Goal: Task Accomplishment & Management: Manage account settings

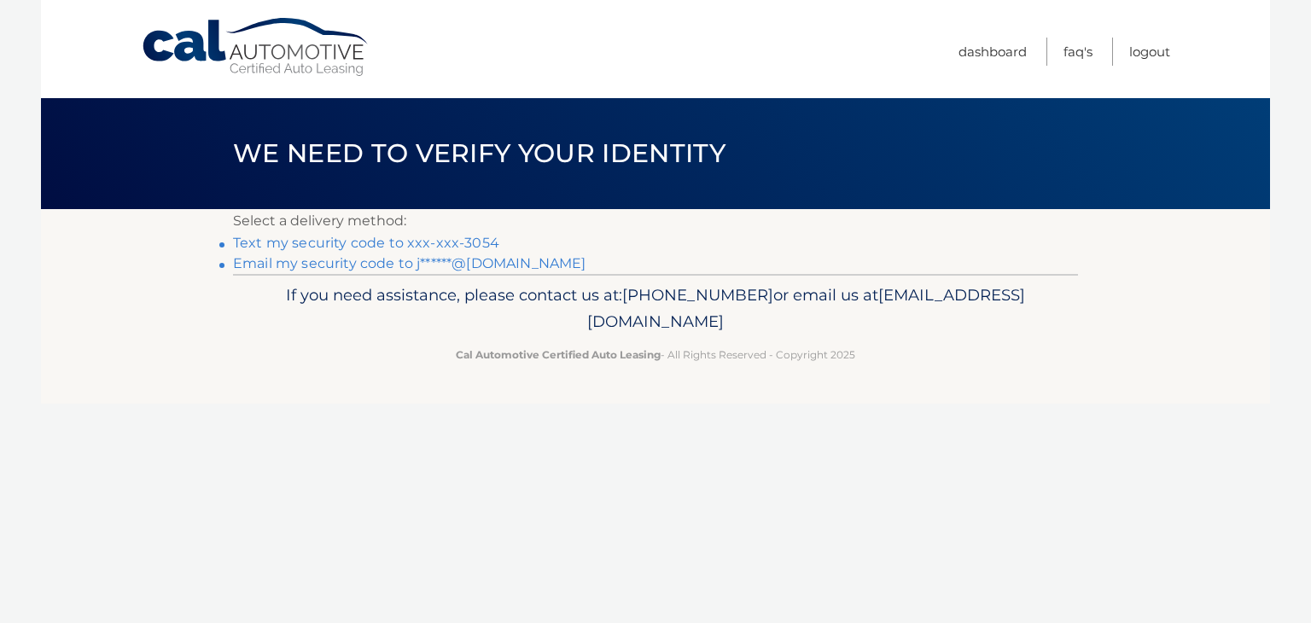
click at [372, 243] on link "Text my security code to xxx-xxx-3054" at bounding box center [366, 243] width 266 height 16
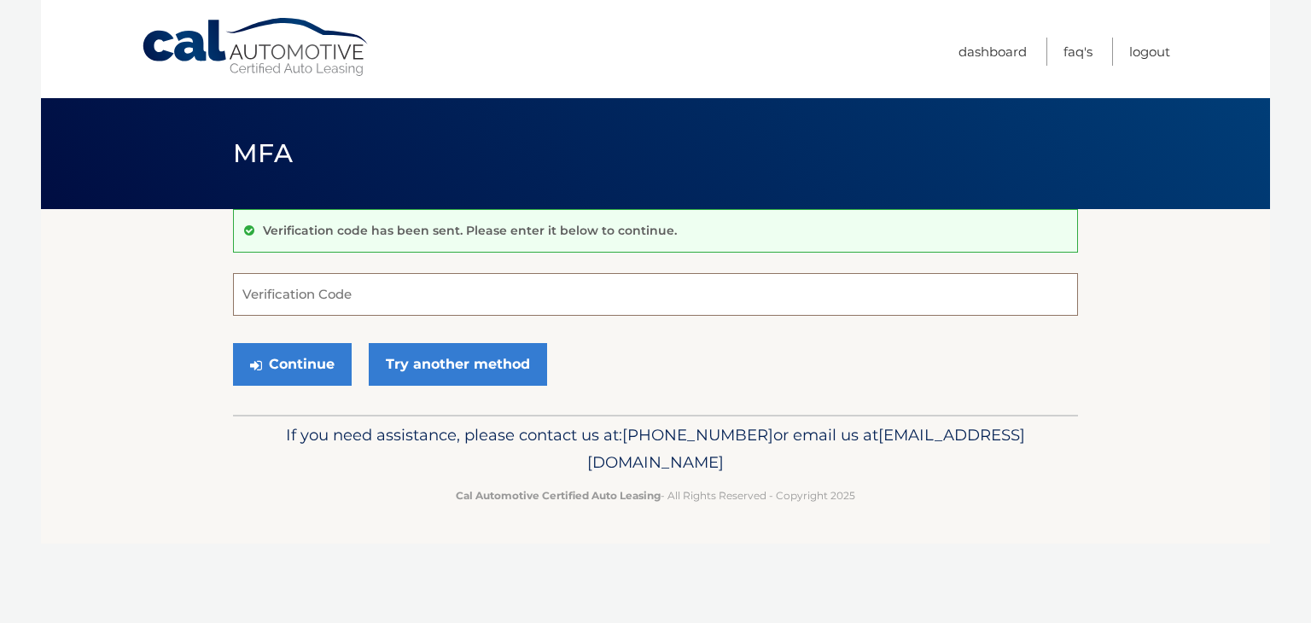
click at [362, 294] on input "Verification Code" at bounding box center [655, 294] width 845 height 43
type input "805799"
click at [233, 343] on button "Continue" at bounding box center [292, 364] width 119 height 43
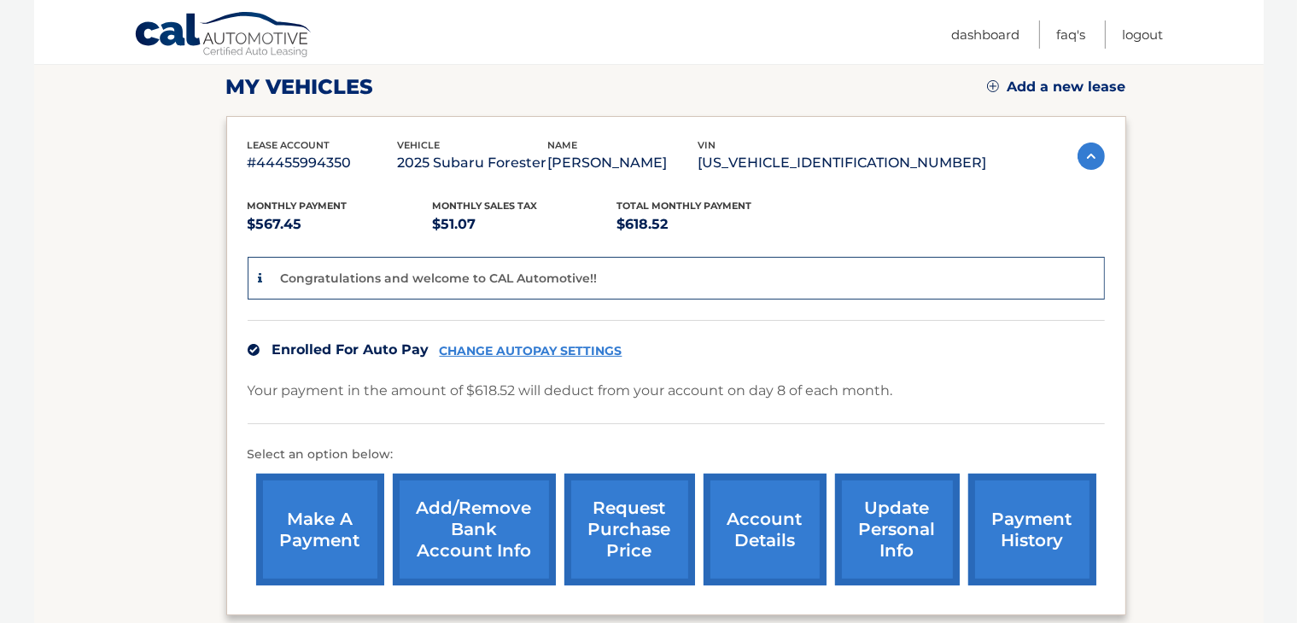
scroll to position [341, 0]
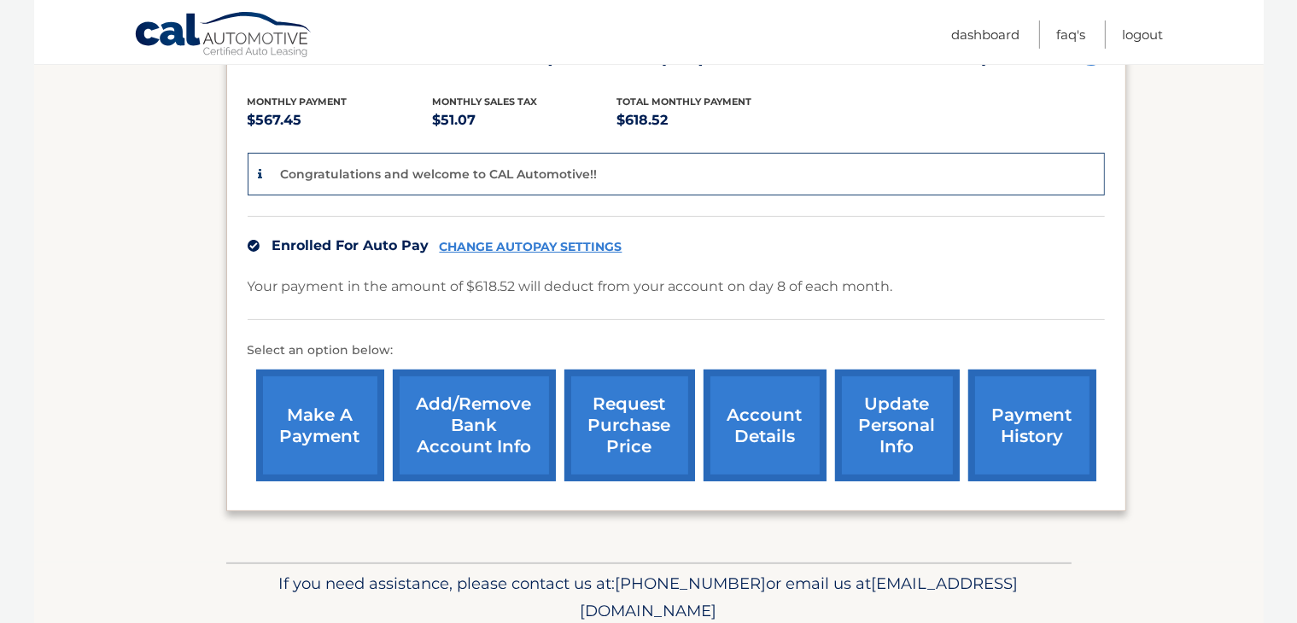
click at [766, 410] on link "account details" at bounding box center [764, 426] width 123 height 112
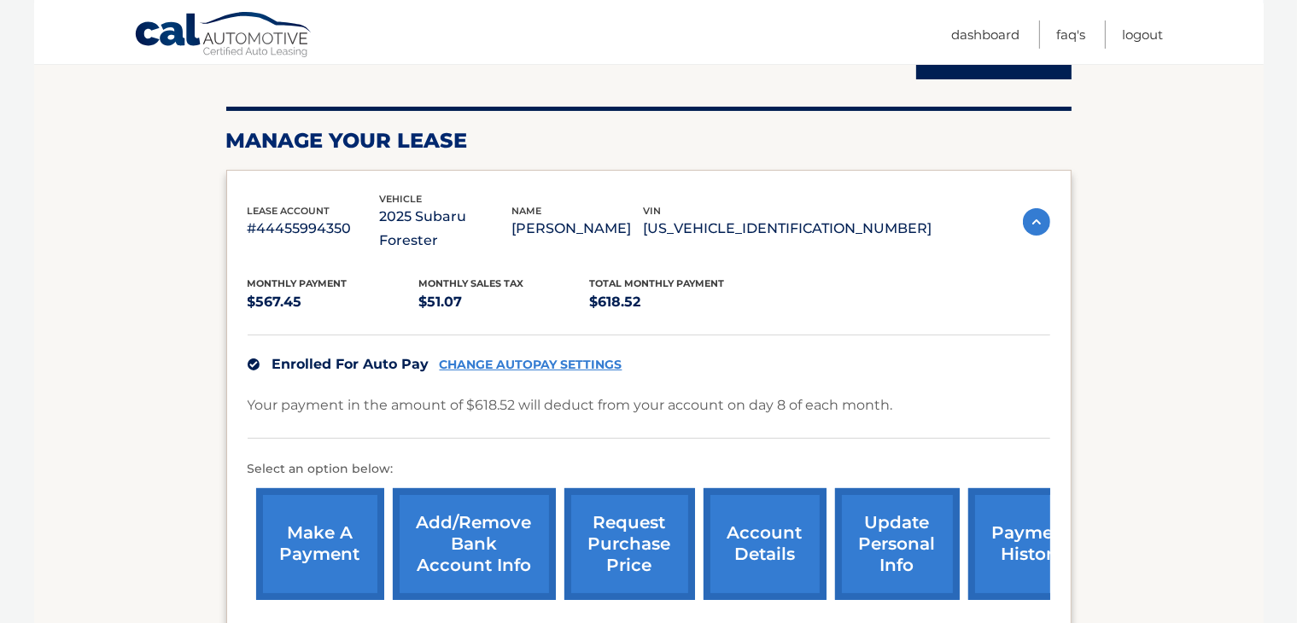
scroll to position [256, 0]
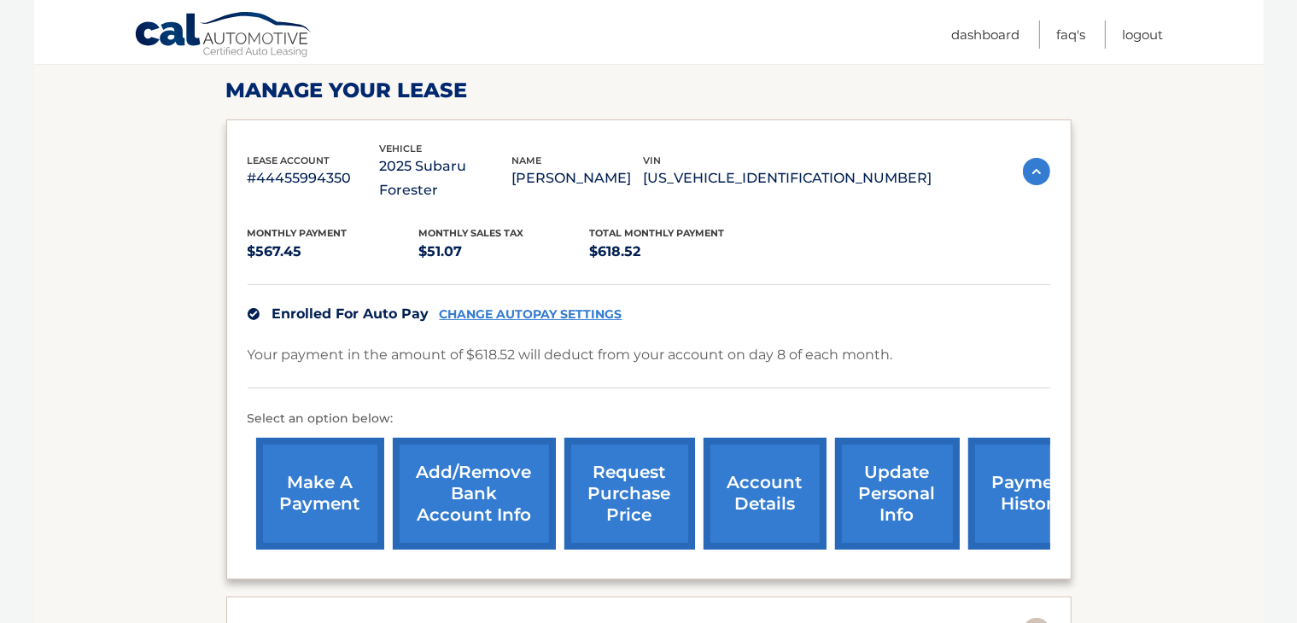
click at [1014, 462] on link "payment history" at bounding box center [1032, 494] width 128 height 112
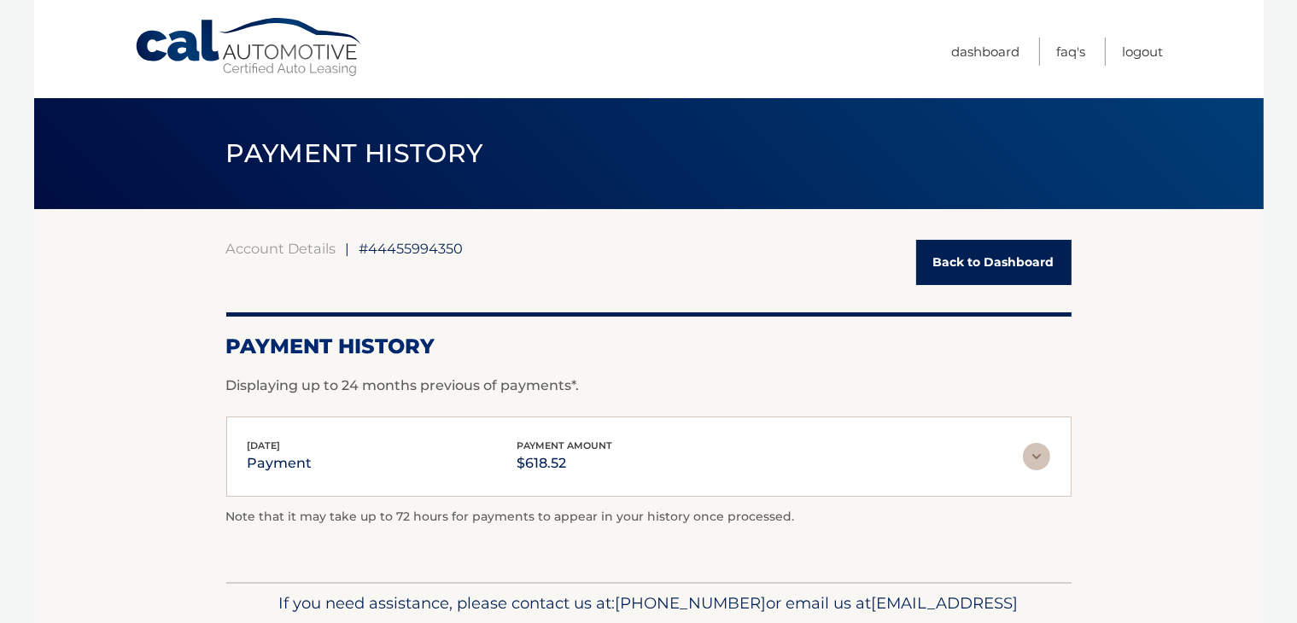
click at [994, 260] on link "Back to Dashboard" at bounding box center [993, 262] width 155 height 45
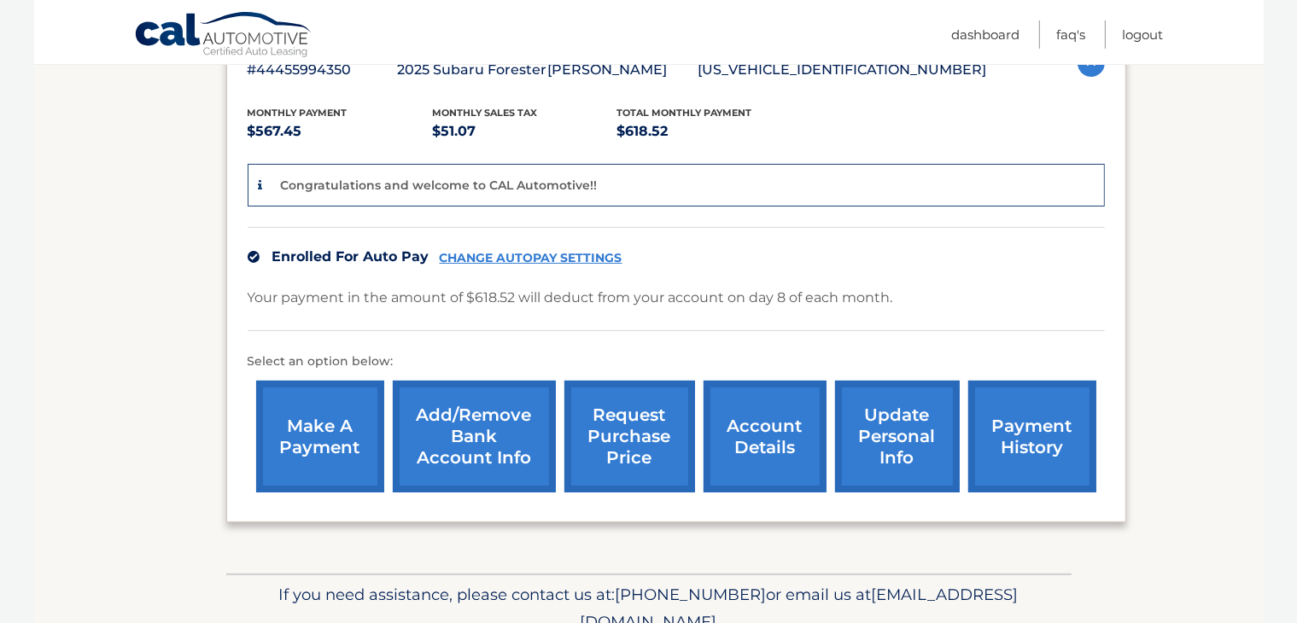
scroll to position [341, 0]
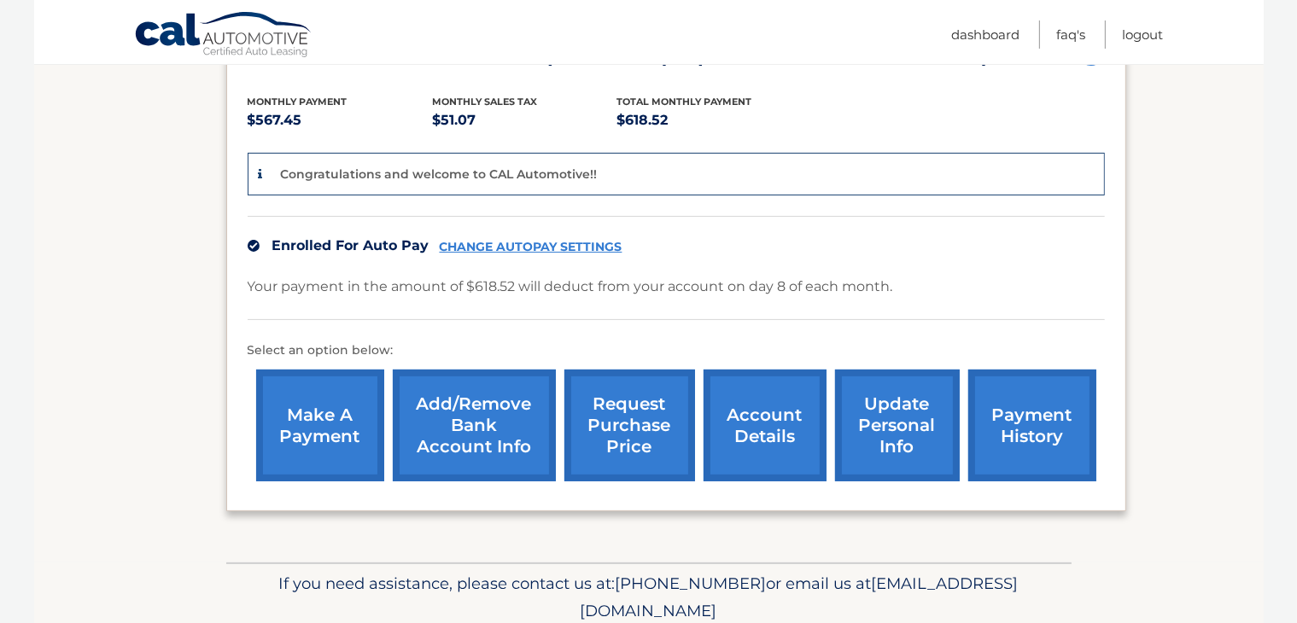
click at [889, 404] on link "update personal info" at bounding box center [897, 426] width 125 height 112
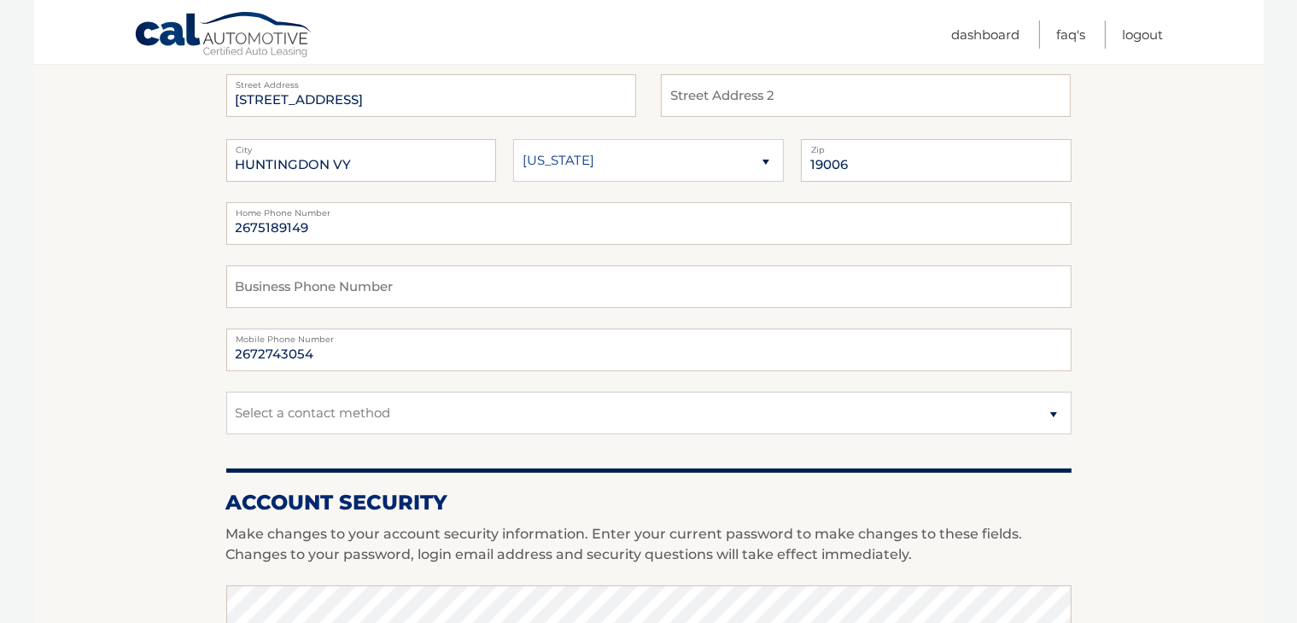
scroll to position [256, 0]
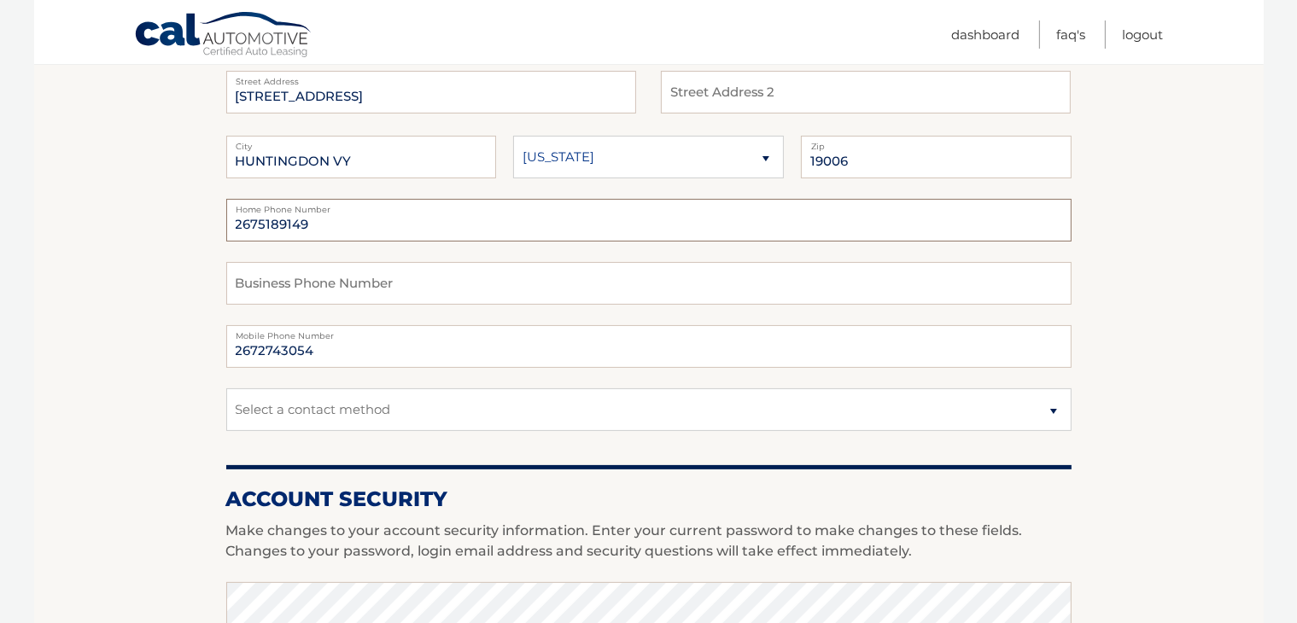
drag, startPoint x: 315, startPoint y: 226, endPoint x: 206, endPoint y: 211, distance: 110.3
click at [204, 209] on section "Account Overview | Edit Profile account information 102 WOODLAND RD Street Addr…" at bounding box center [648, 574] width 1229 height 1243
click at [293, 282] on input "text" at bounding box center [648, 283] width 845 height 43
paste input "2675189149"
type input "2675189149"
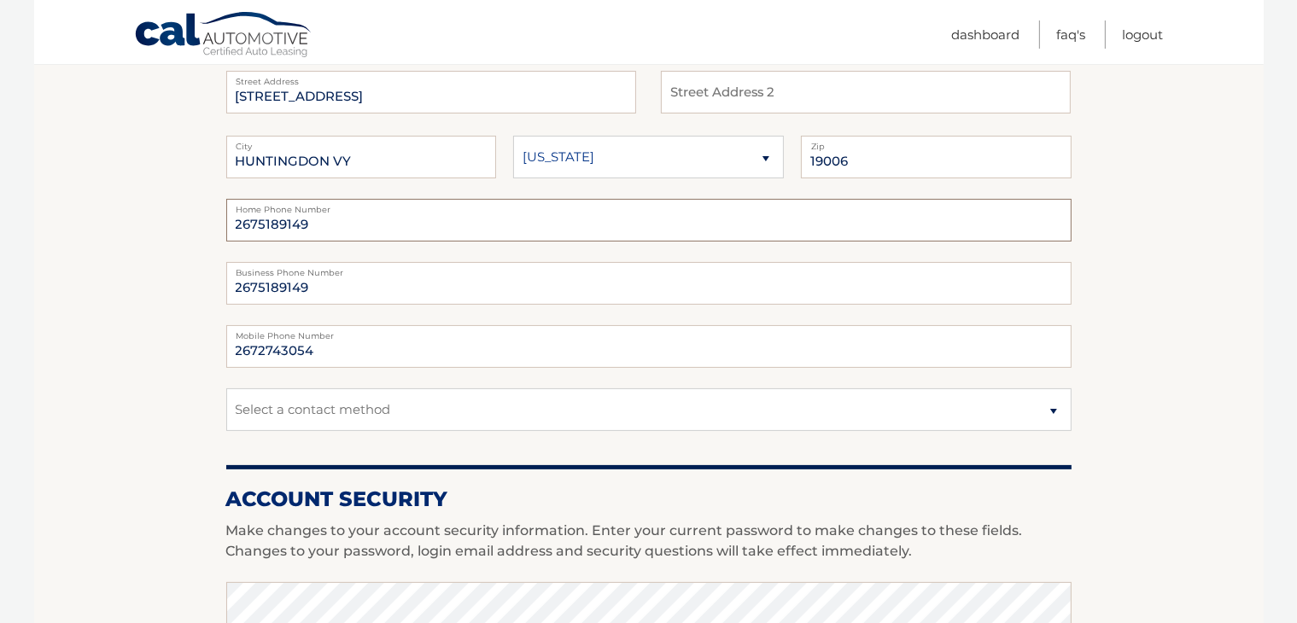
drag, startPoint x: 317, startPoint y: 224, endPoint x: 188, endPoint y: 214, distance: 129.3
click at [188, 214] on section "Account Overview | Edit Profile account information 102 WOODLAND RD Street Addr…" at bounding box center [648, 574] width 1229 height 1243
click at [328, 359] on input "2672743054" at bounding box center [648, 346] width 845 height 43
drag, startPoint x: 329, startPoint y: 353, endPoint x: 183, endPoint y: 346, distance: 146.1
click at [183, 346] on section "Account Overview | Edit Profile account information 102 WOODLAND RD Street Addr…" at bounding box center [648, 574] width 1229 height 1243
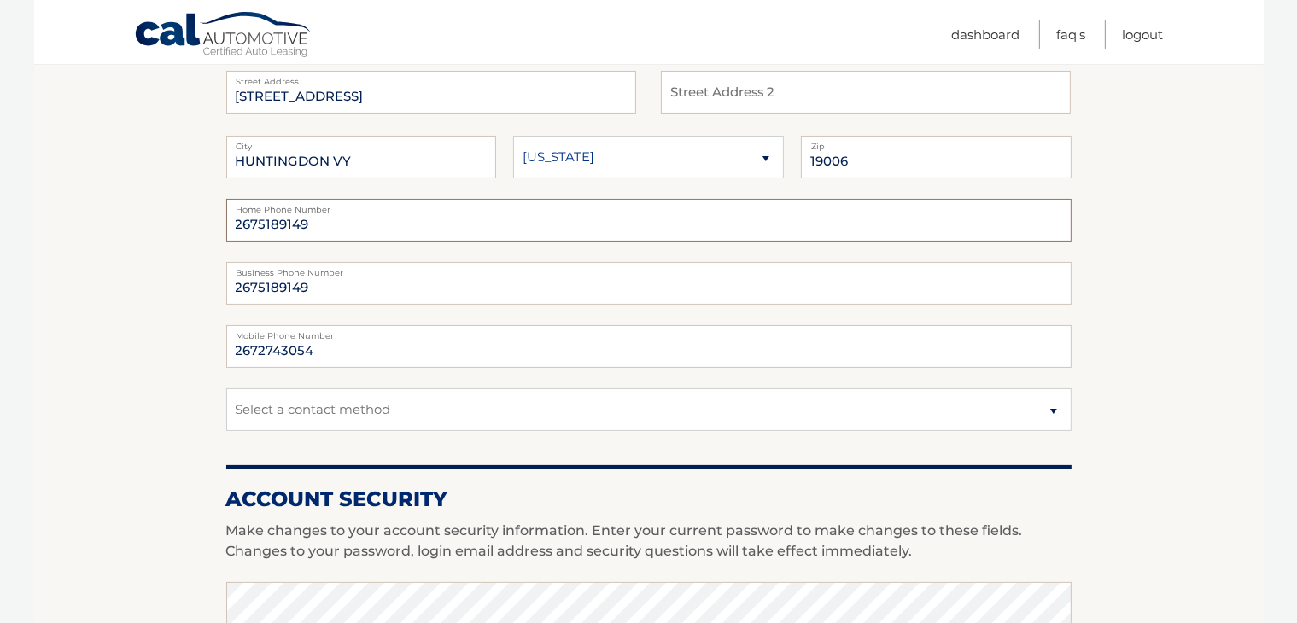
click at [326, 223] on input "2675189149" at bounding box center [648, 220] width 845 height 43
drag, startPoint x: 326, startPoint y: 220, endPoint x: 191, endPoint y: 216, distance: 134.9
click at [191, 216] on section "Account Overview | Edit Profile account information 102 WOODLAND RD Street Addr…" at bounding box center [648, 574] width 1229 height 1243
paste input "2743054"
click at [384, 224] on input "2672743054" at bounding box center [648, 220] width 845 height 43
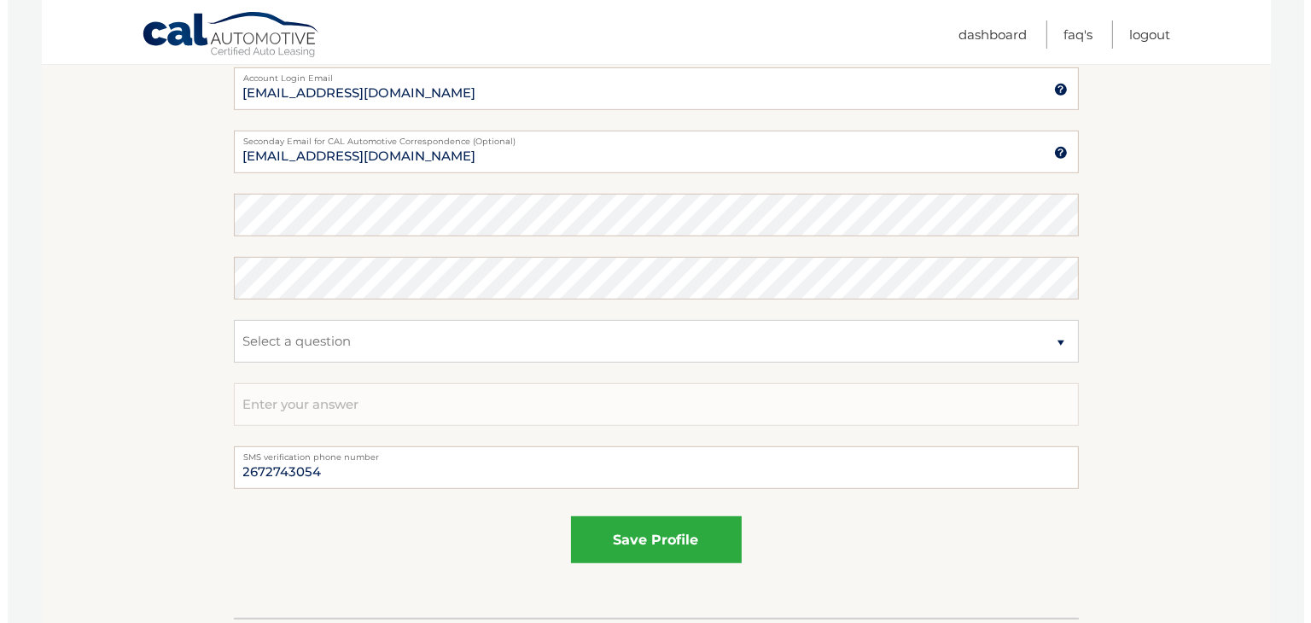
scroll to position [939, 0]
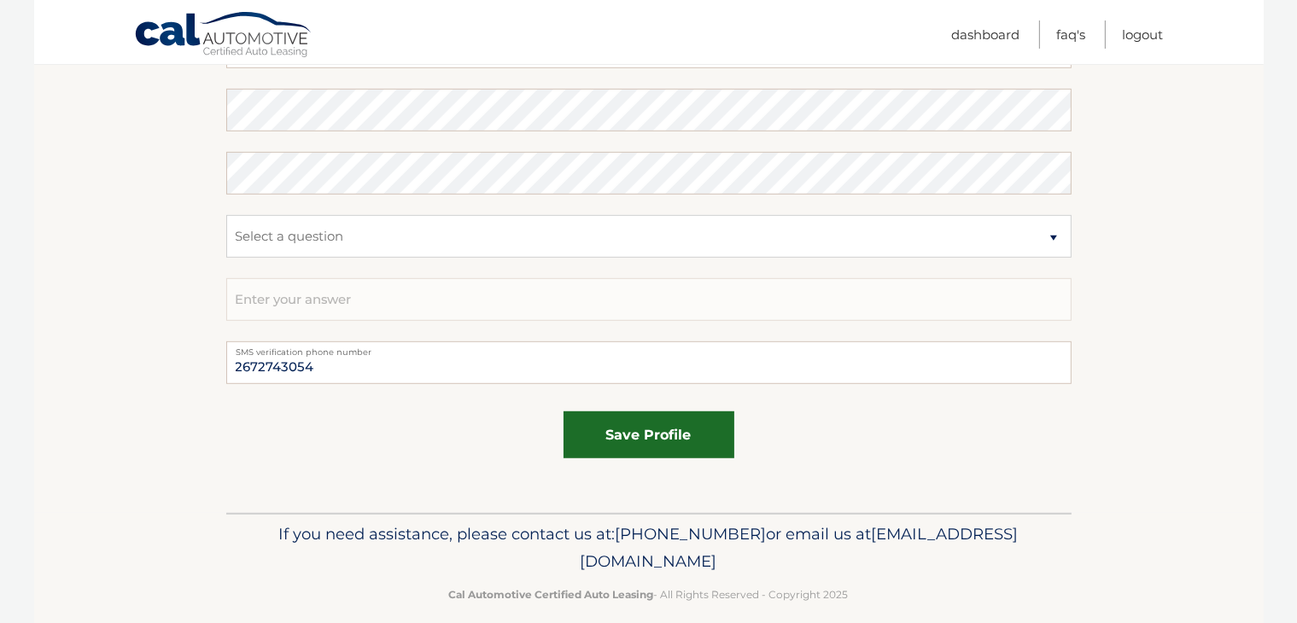
type input "2672743054"
click at [645, 432] on button "save profile" at bounding box center [648, 434] width 171 height 47
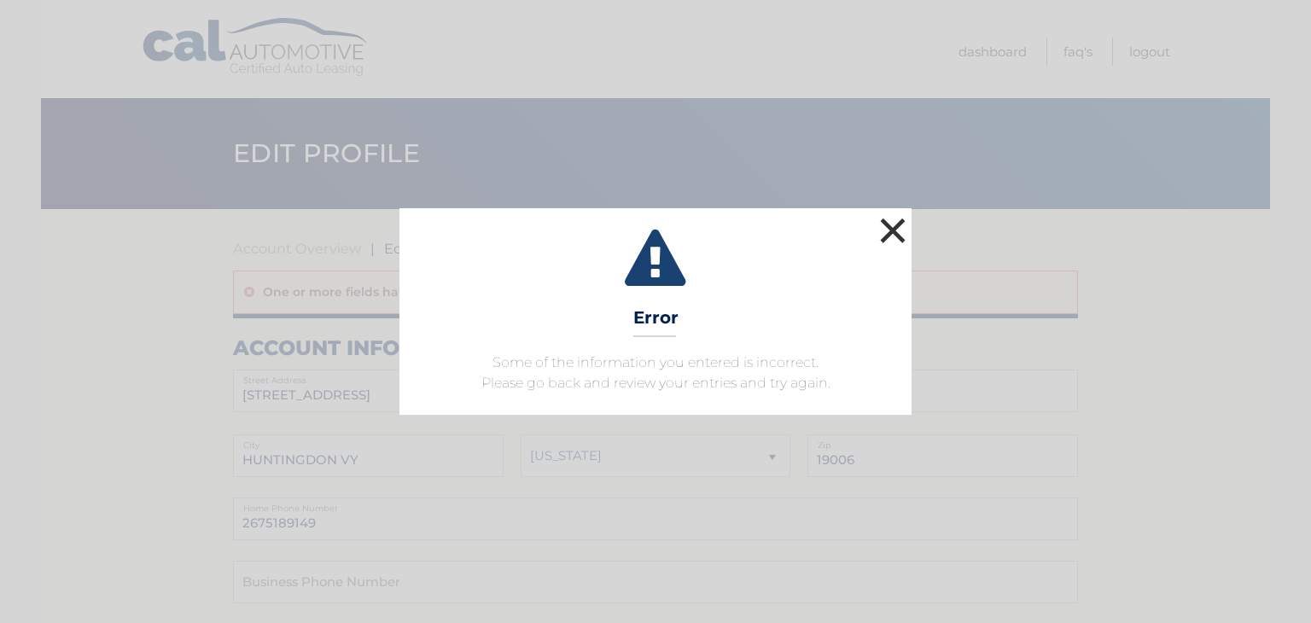
click at [887, 227] on button "×" at bounding box center [893, 230] width 34 height 34
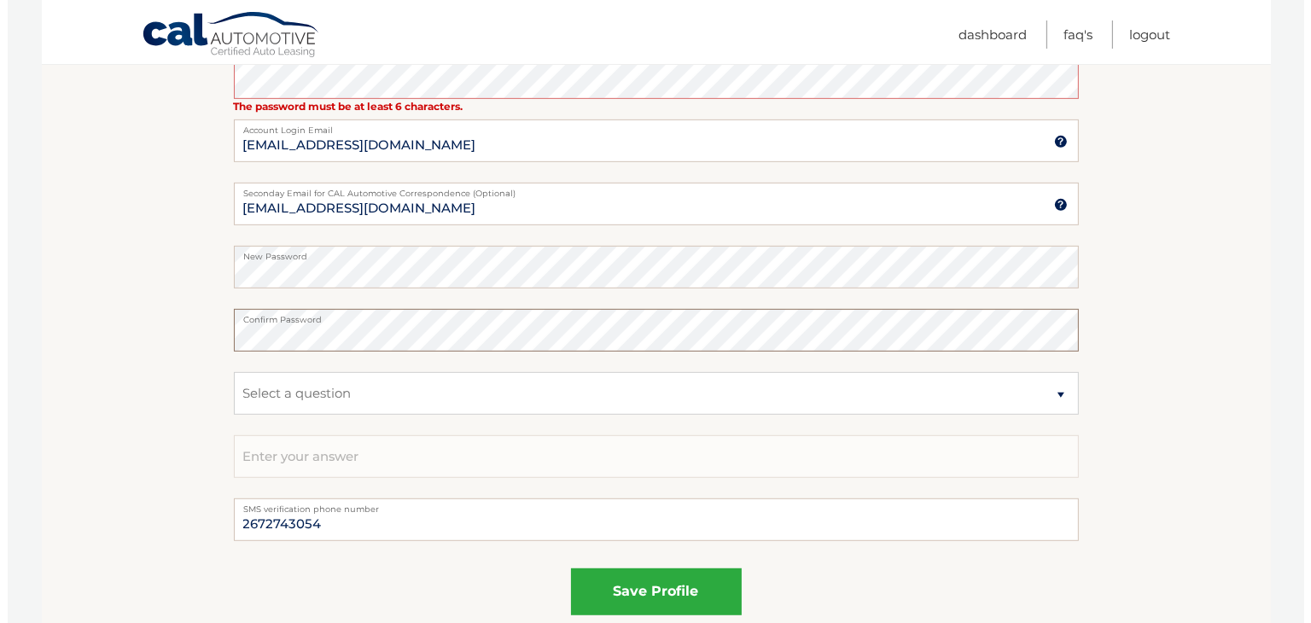
scroll to position [939, 0]
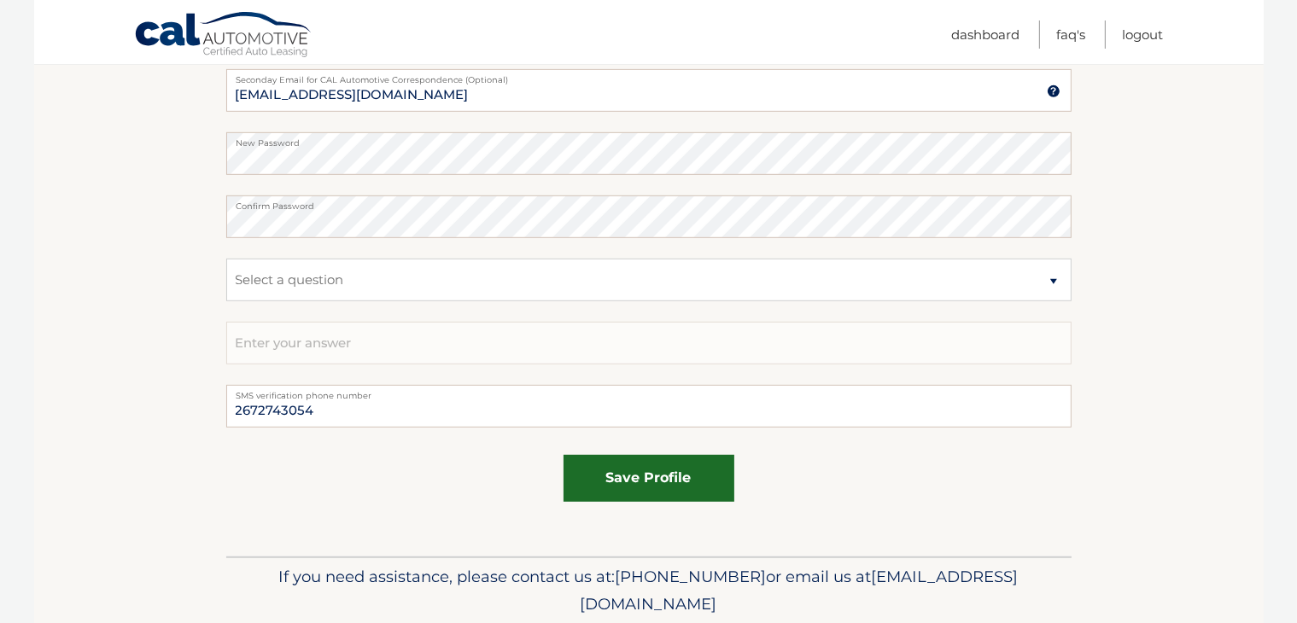
click at [656, 475] on button "save profile" at bounding box center [648, 478] width 171 height 47
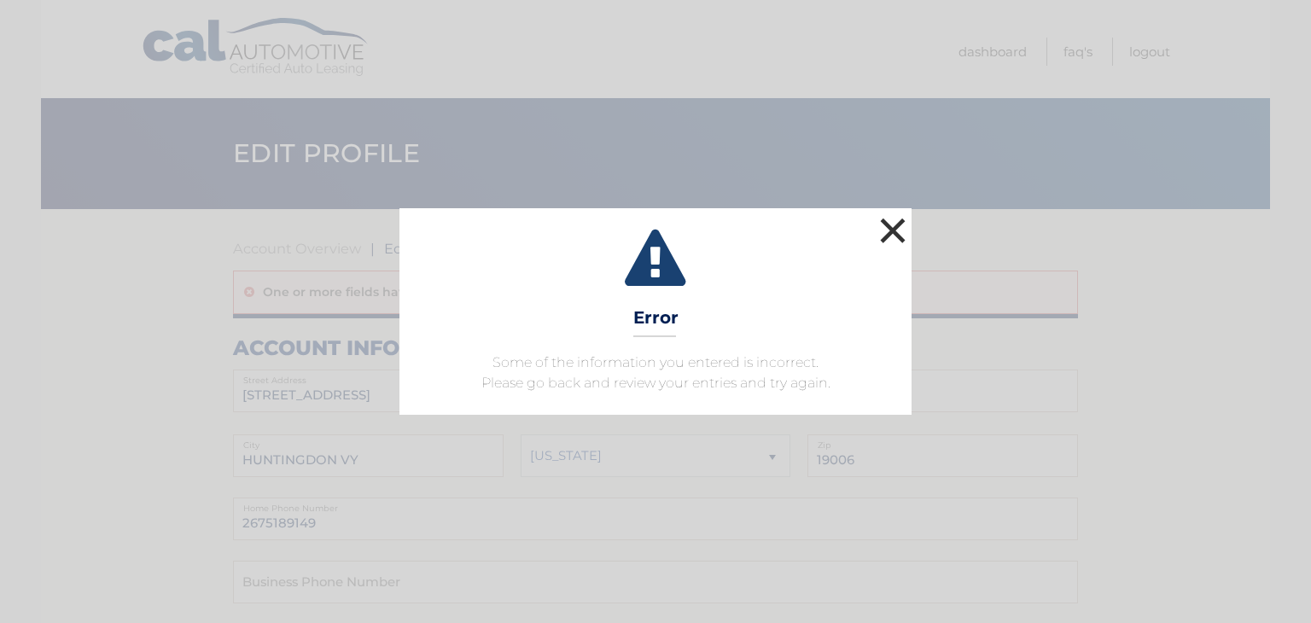
click at [890, 226] on button "×" at bounding box center [893, 230] width 34 height 34
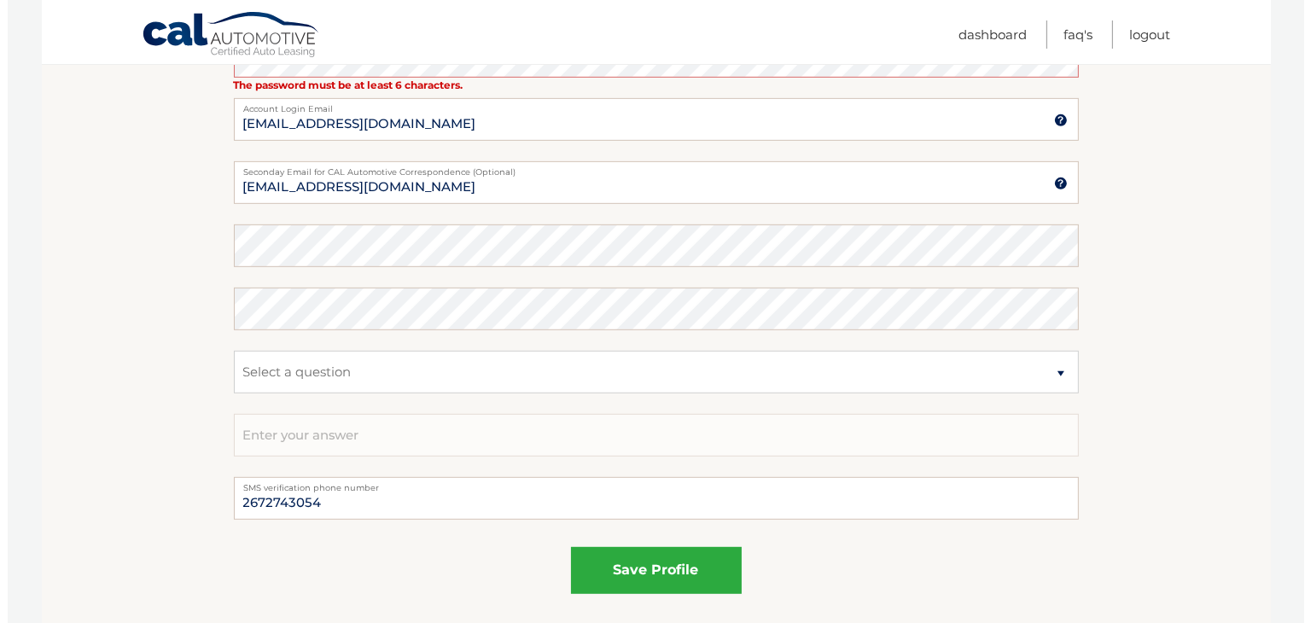
scroll to position [854, 0]
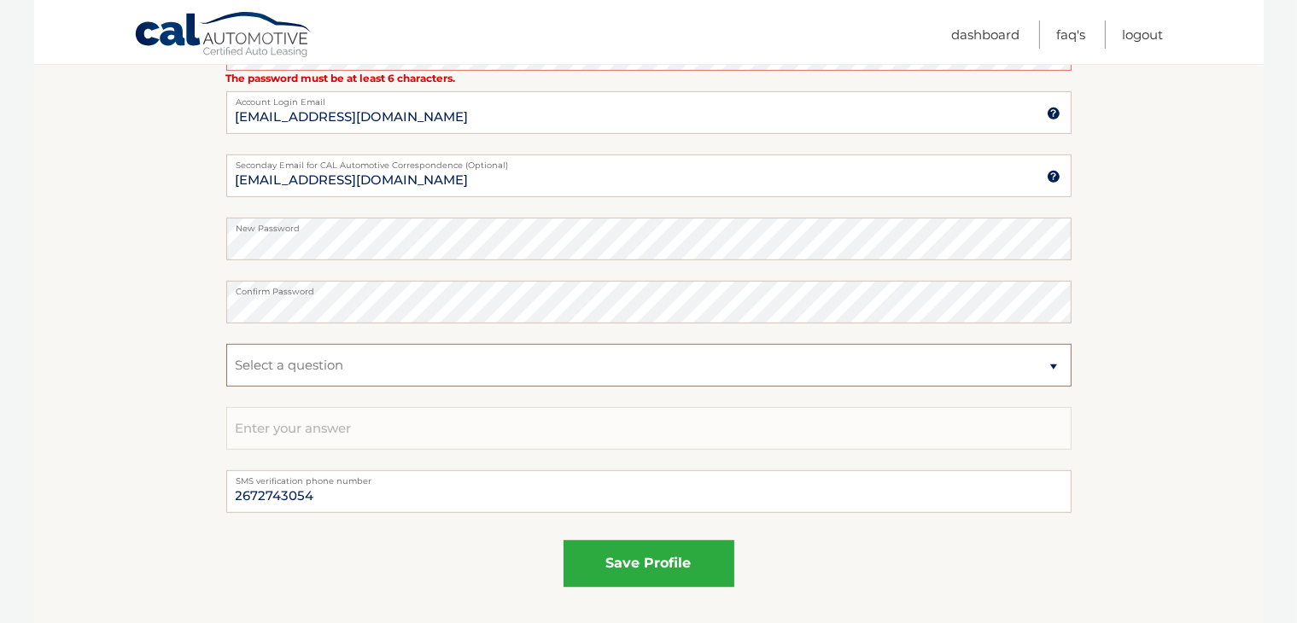
click at [673, 369] on select "Select a question What was the name of your elementary school? What is your mot…" at bounding box center [648, 365] width 845 height 43
select select "2"
click at [226, 344] on select "Select a question What was the name of your elementary school? What is your mot…" at bounding box center [648, 365] width 845 height 43
click at [356, 431] on input "text" at bounding box center [648, 428] width 845 height 43
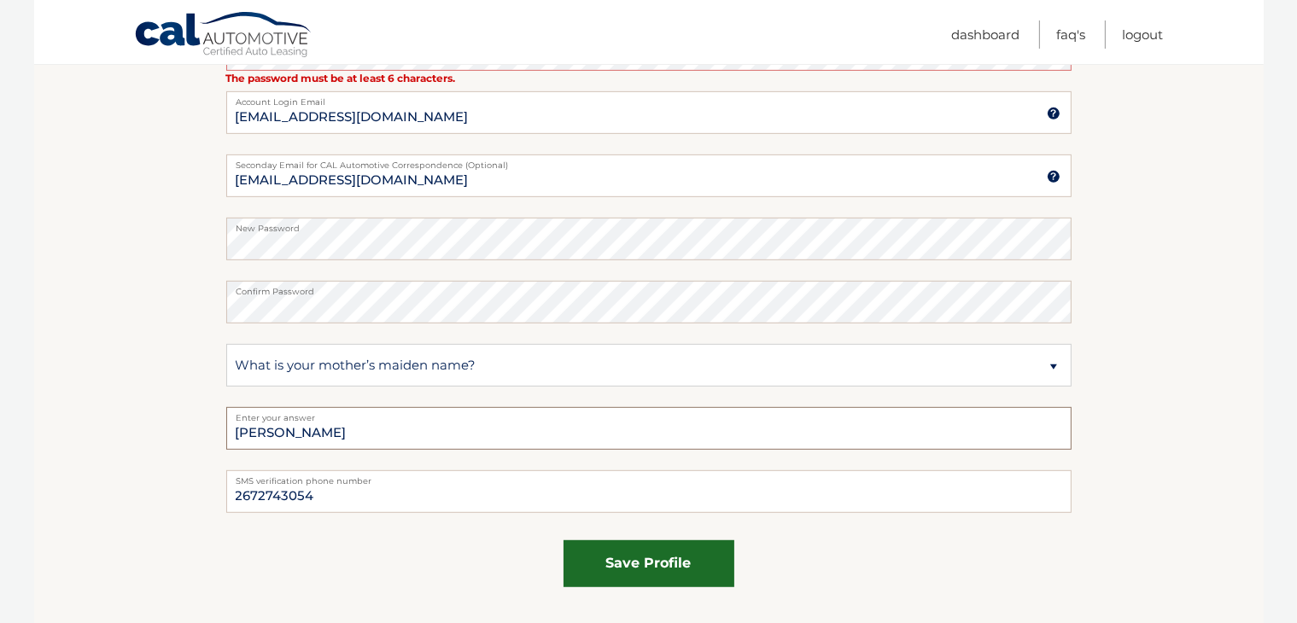
type input "Nolte"
click at [641, 559] on button "save profile" at bounding box center [648, 563] width 171 height 47
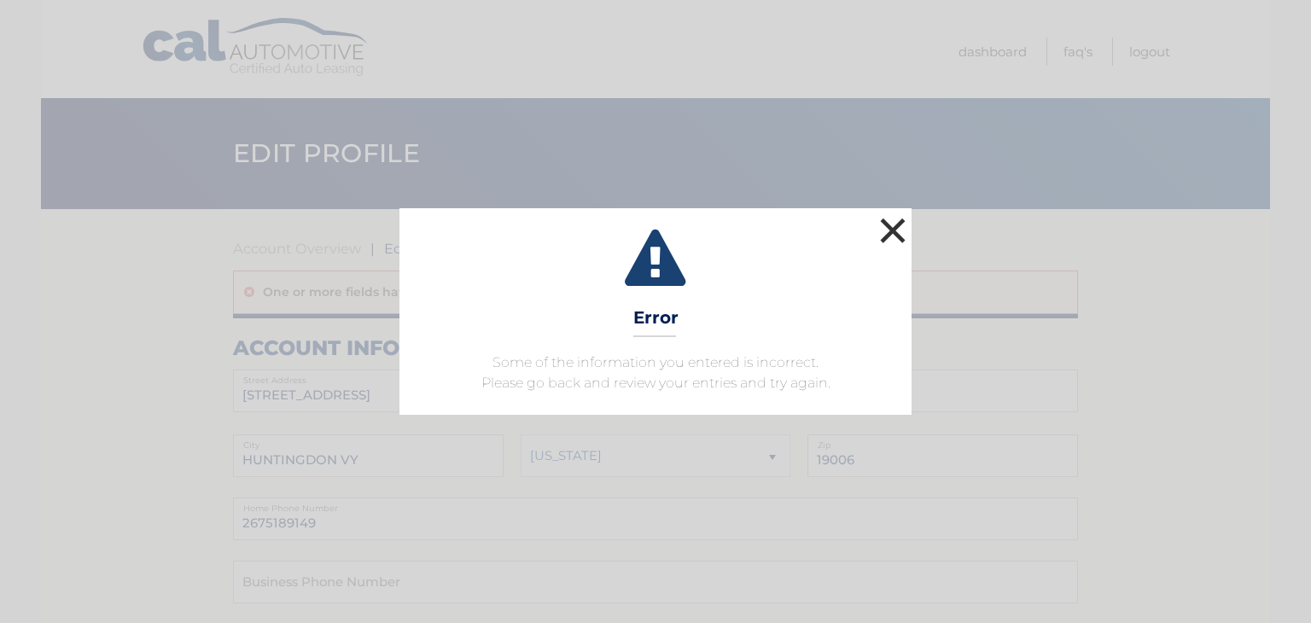
click at [890, 227] on button "×" at bounding box center [893, 230] width 34 height 34
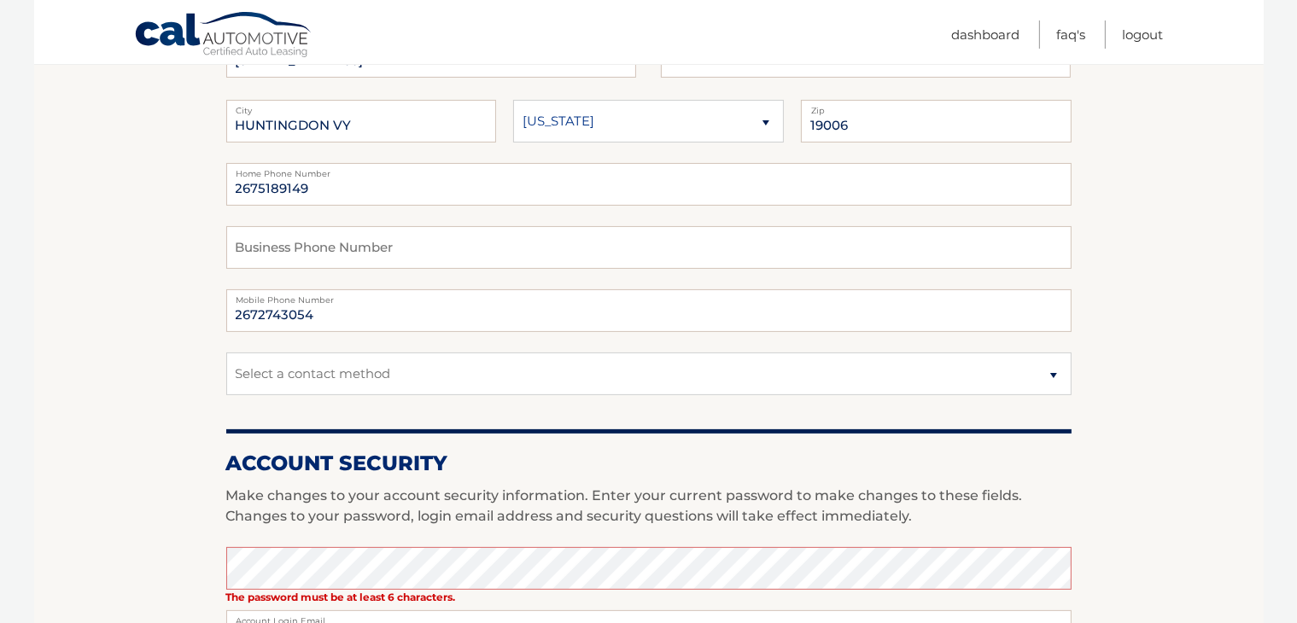
scroll to position [341, 0]
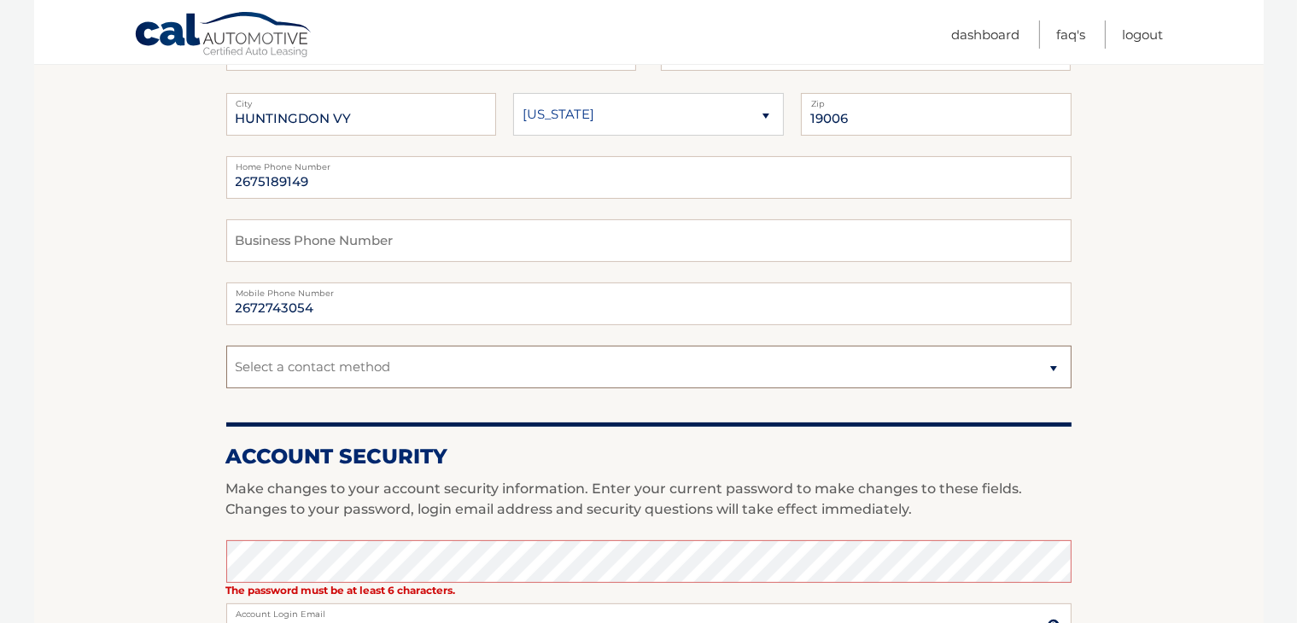
click at [1055, 368] on select "Select a contact method Mobile Home" at bounding box center [648, 367] width 845 height 43
select select "1"
click at [226, 346] on select "Select a contact method Mobile Home" at bounding box center [648, 367] width 845 height 43
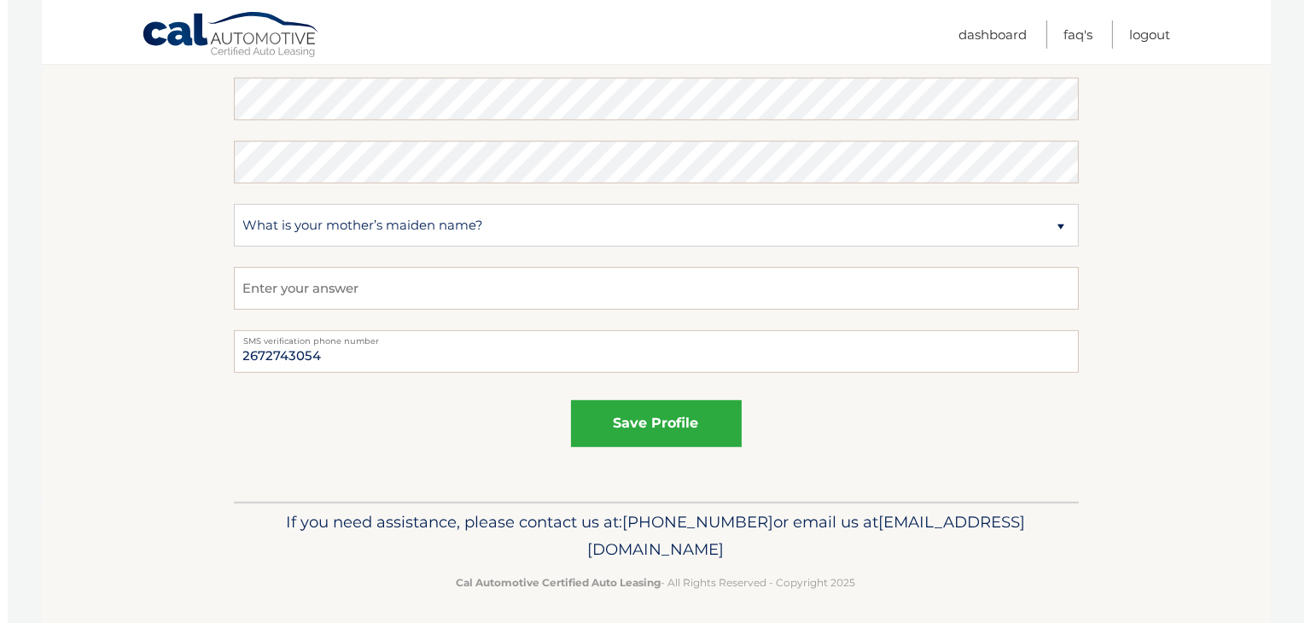
scroll to position [1000, 0]
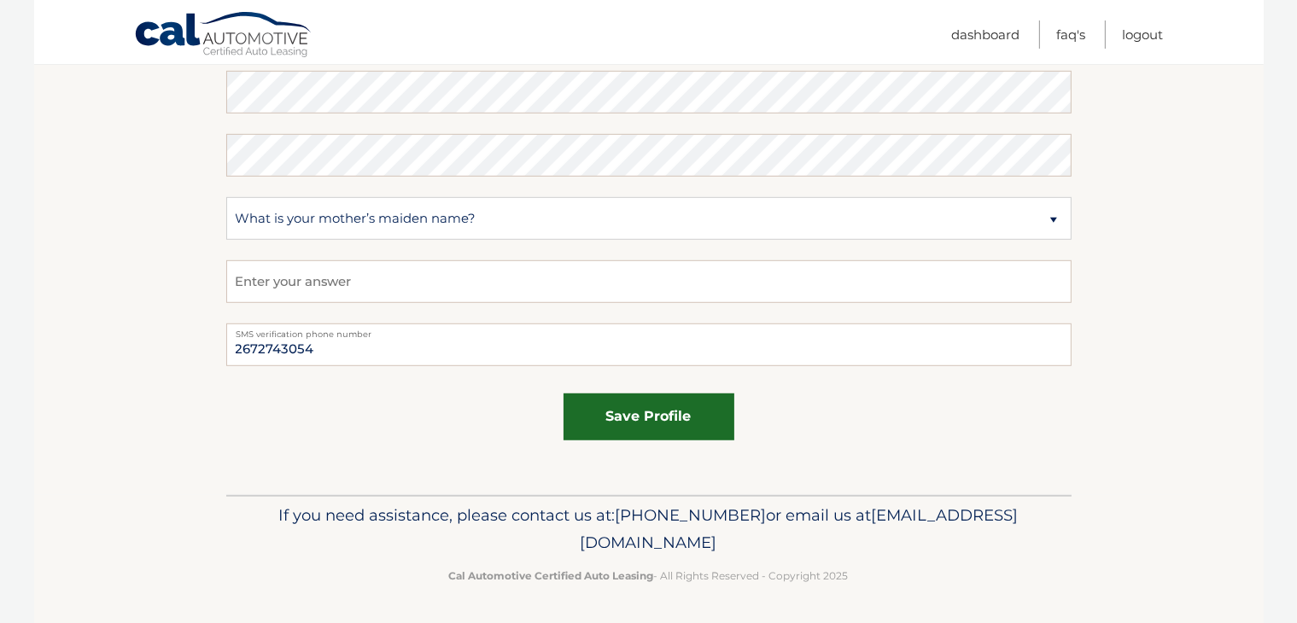
click at [662, 412] on button "save profile" at bounding box center [648, 416] width 171 height 47
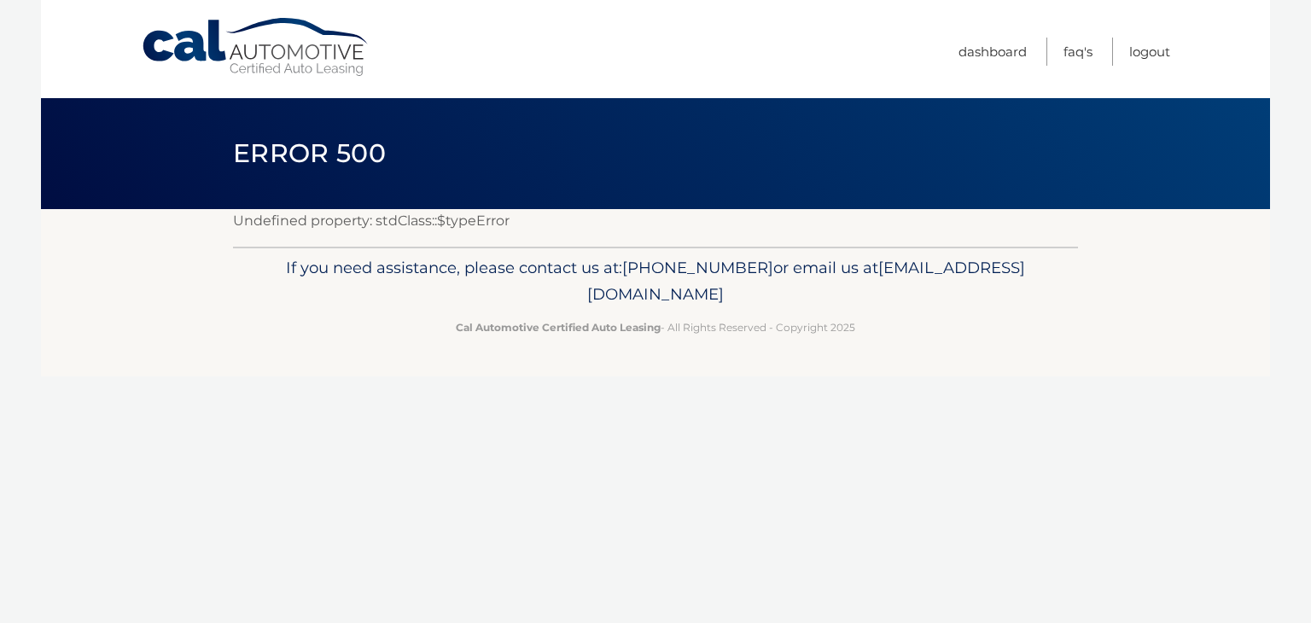
click at [549, 181] on header "Error 500" at bounding box center [655, 153] width 845 height 111
click at [427, 225] on p "Undefined property: stdClass::$typeError" at bounding box center [655, 221] width 845 height 24
click at [618, 376] on div "Cal Automotive Menu Dashboard FAQ's Logout ×" at bounding box center [655, 311] width 1229 height 623
click at [1140, 49] on link "Logout" at bounding box center [1149, 52] width 41 height 28
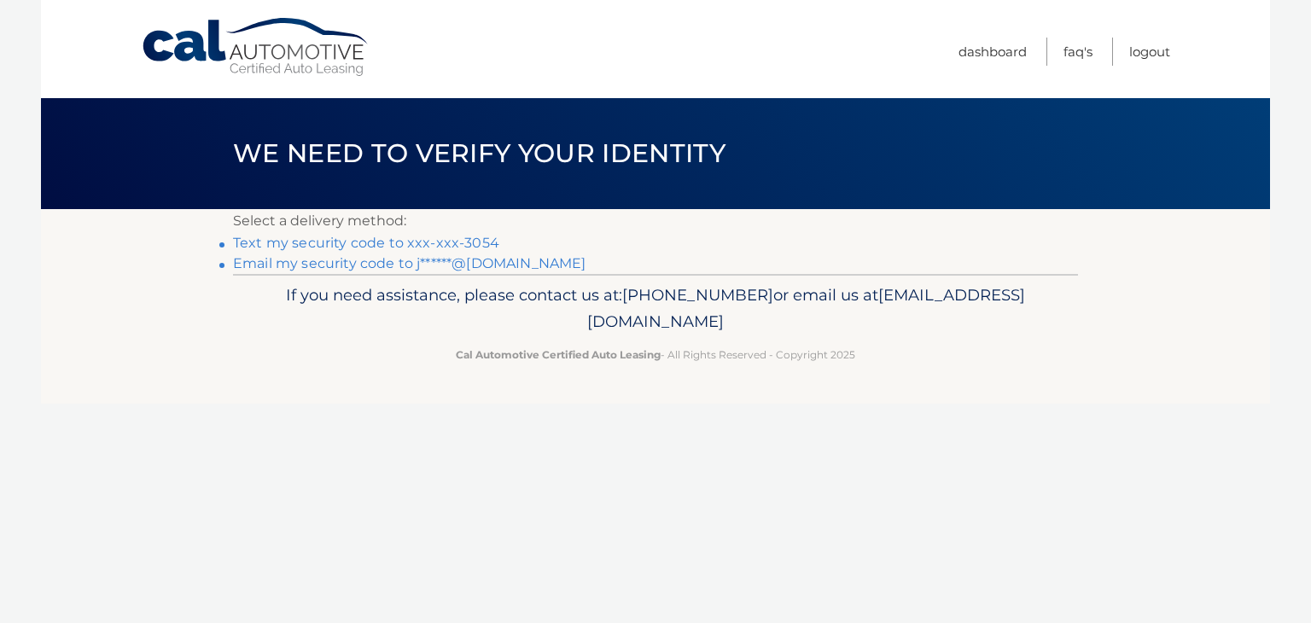
click at [242, 235] on link "Text my security code to xxx-xxx-3054" at bounding box center [366, 243] width 266 height 16
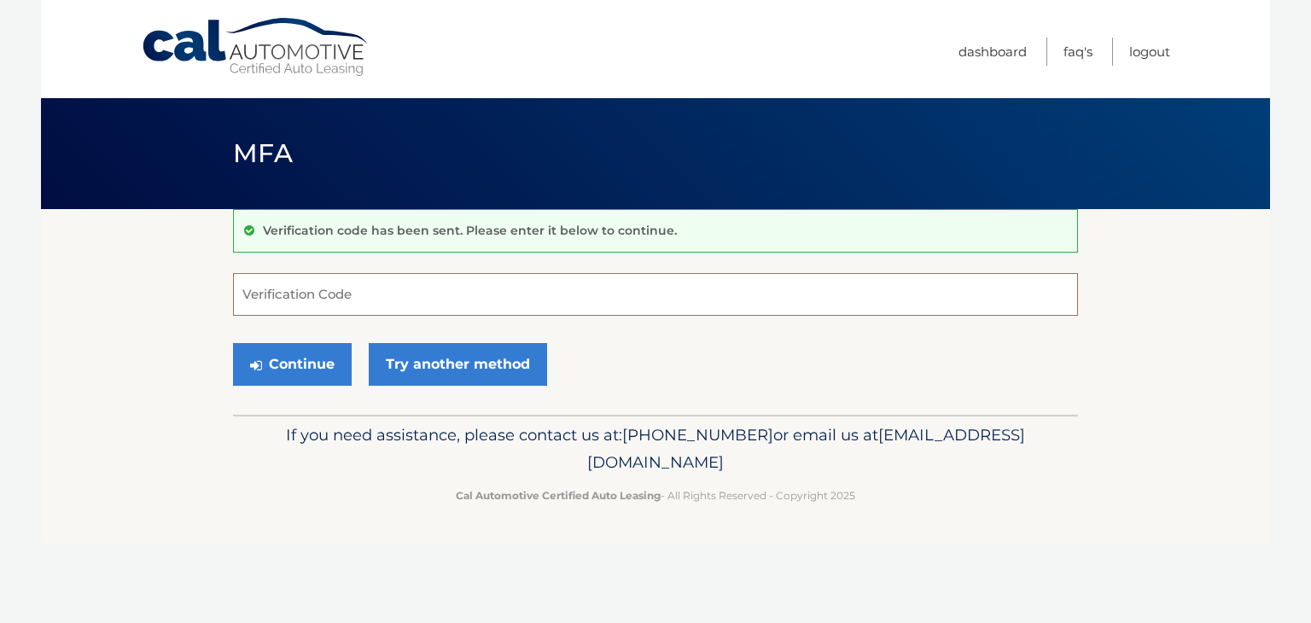
click at [493, 301] on input "Verification Code" at bounding box center [655, 294] width 845 height 43
type input "333598"
click at [233, 343] on button "Continue" at bounding box center [292, 364] width 119 height 43
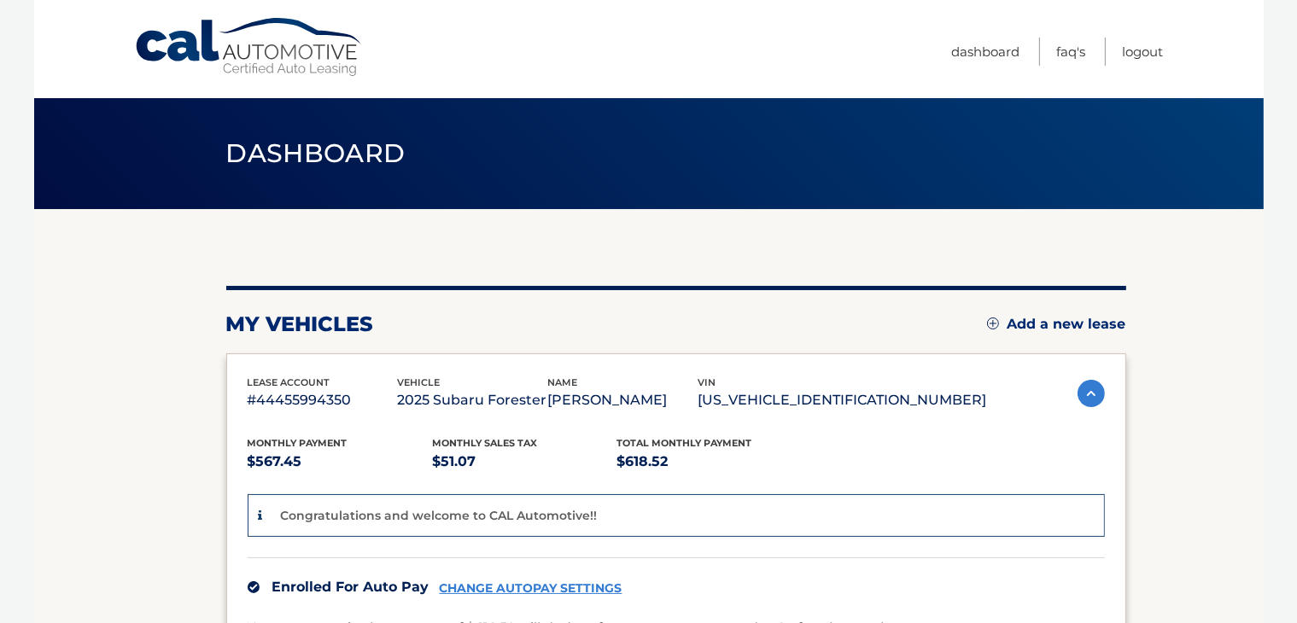
click at [1084, 384] on img at bounding box center [1090, 393] width 27 height 27
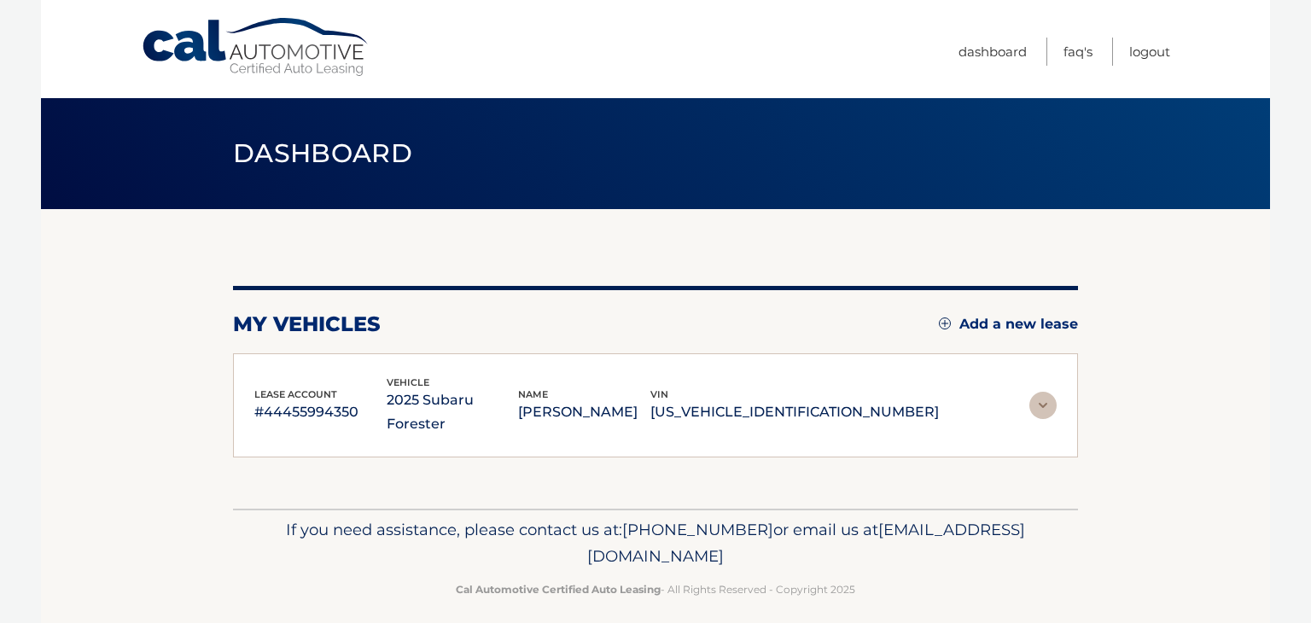
click at [1041, 392] on img at bounding box center [1042, 405] width 27 height 27
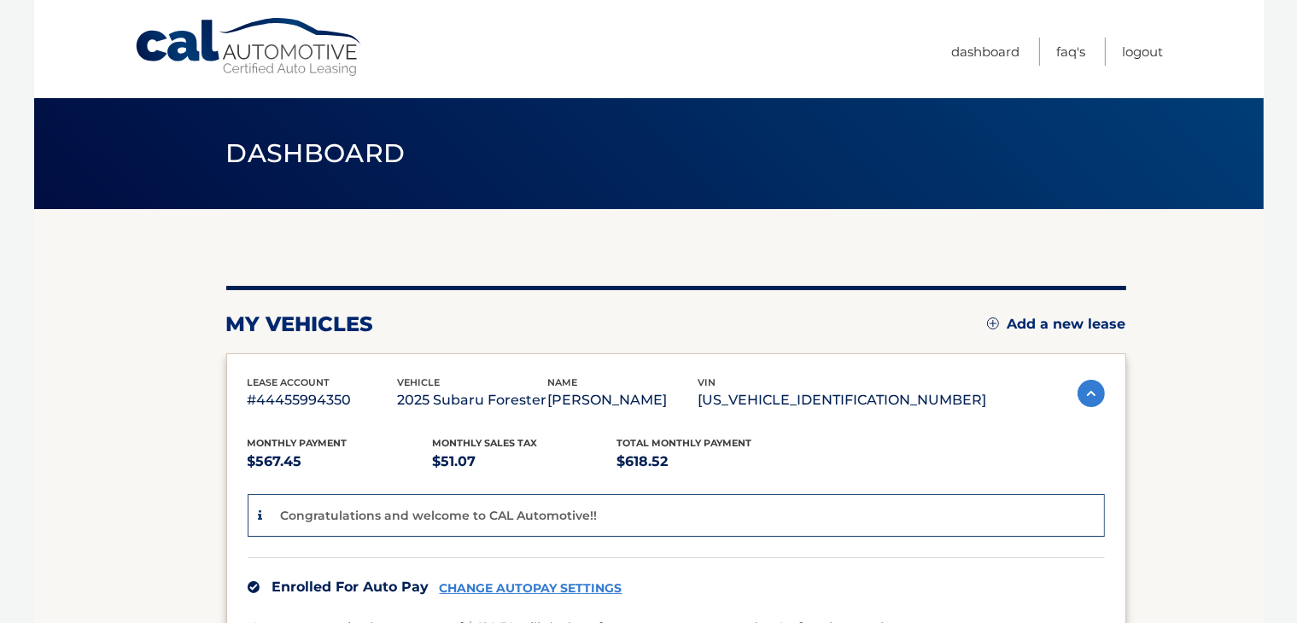
click at [768, 324] on div "my vehicles Add a new lease" at bounding box center [676, 325] width 900 height 26
click at [990, 53] on link "Dashboard" at bounding box center [986, 52] width 68 height 28
click at [982, 49] on link "Dashboard" at bounding box center [986, 52] width 68 height 28
click at [1139, 50] on link "Logout" at bounding box center [1142, 52] width 41 height 28
